Goal: Browse casually

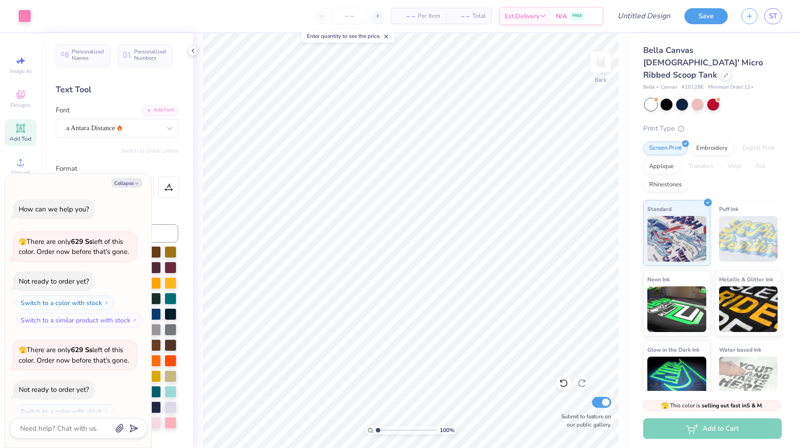
scroll to position [474, 0]
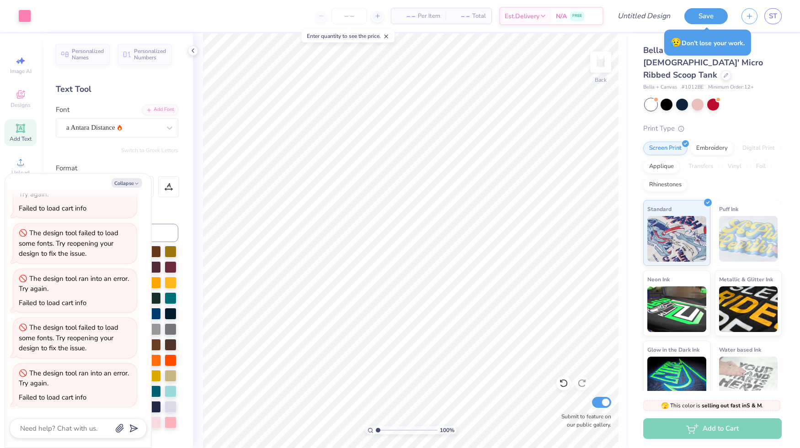
type textarea "x"
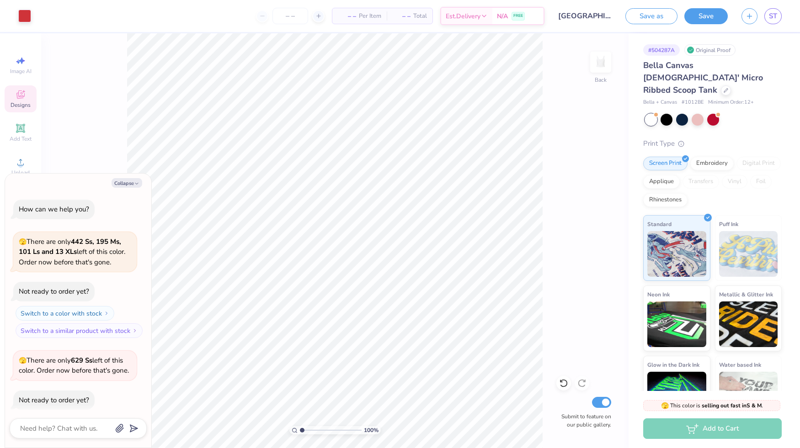
scroll to position [765, 0]
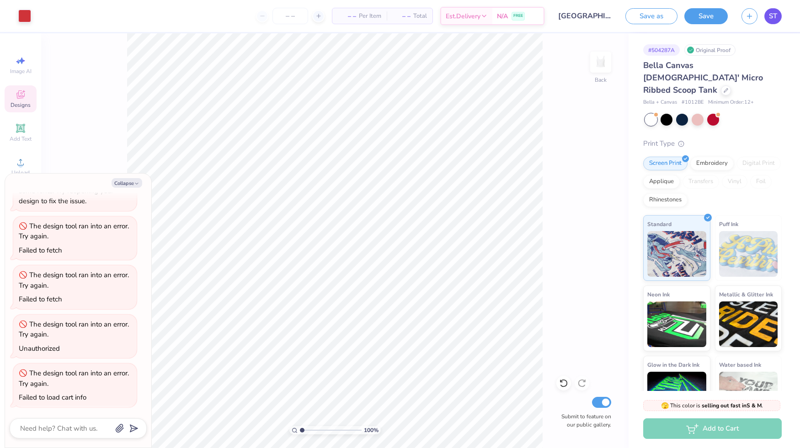
click at [774, 14] on span "ST" at bounding box center [773, 16] width 8 height 11
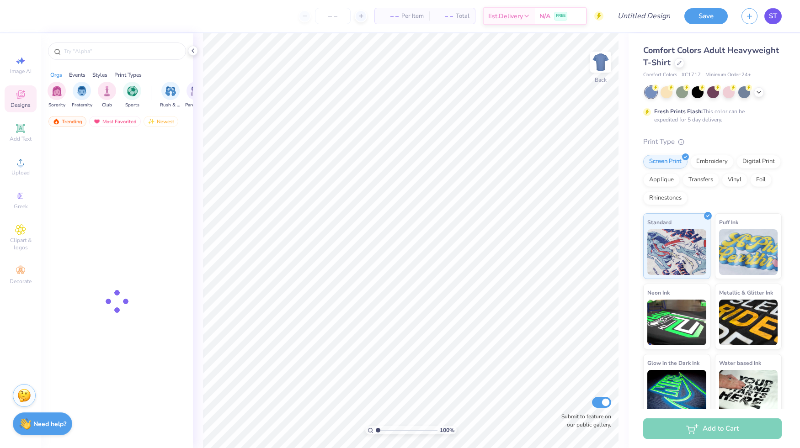
click at [780, 15] on link "ST" at bounding box center [772, 16] width 17 height 16
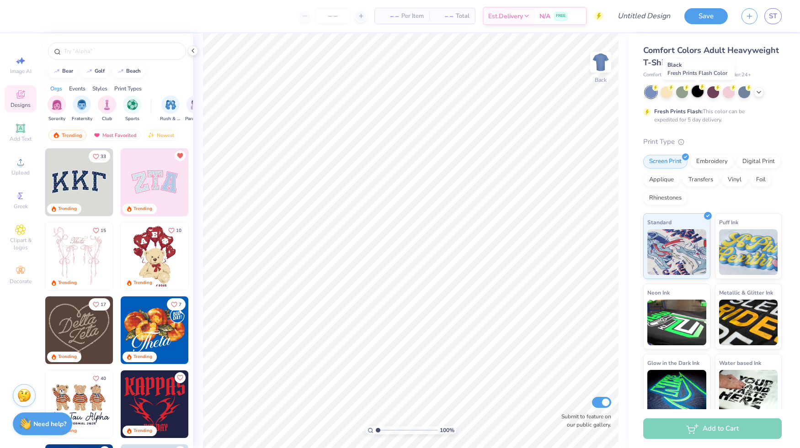
click at [700, 94] on div at bounding box center [698, 91] width 12 height 12
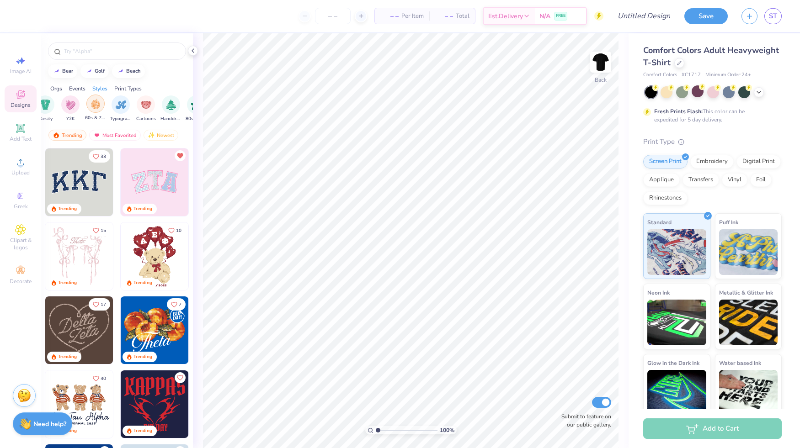
scroll to position [0, 547]
click at [113, 110] on div "filter for Typography" at bounding box center [115, 104] width 18 height 18
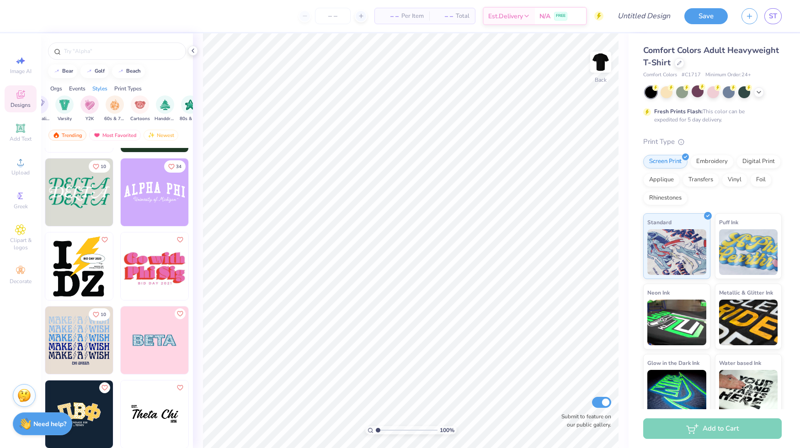
scroll to position [2509, 0]
click at [97, 163] on icon "Like" at bounding box center [96, 165] width 6 height 6
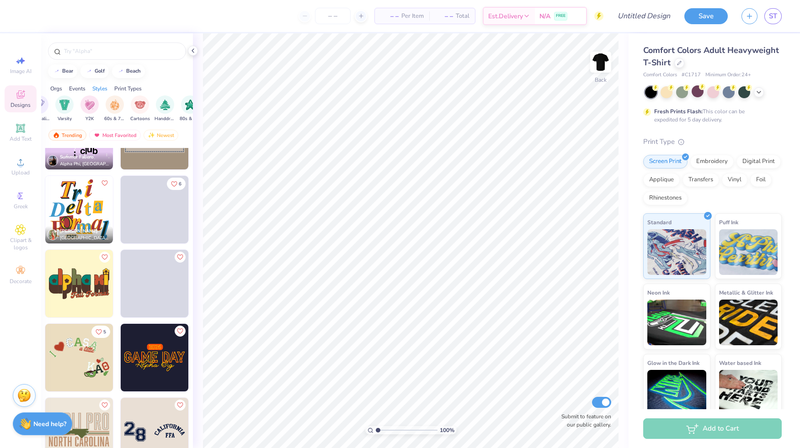
scroll to position [7824, 0]
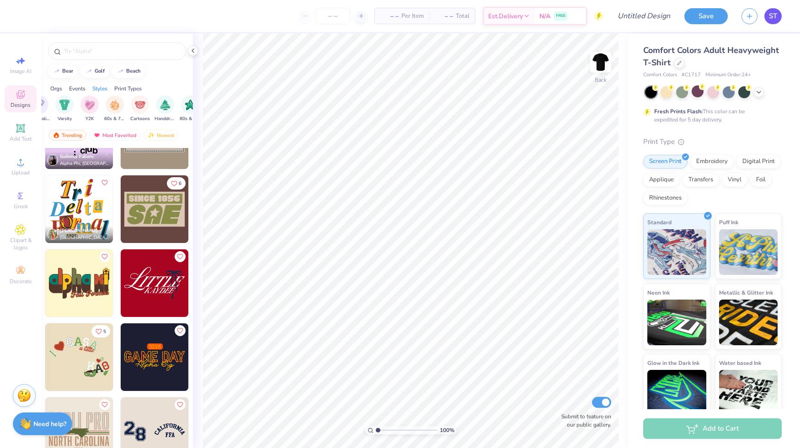
click at [777, 15] on span "ST" at bounding box center [773, 16] width 8 height 11
